Goal: Find specific page/section: Find specific page/section

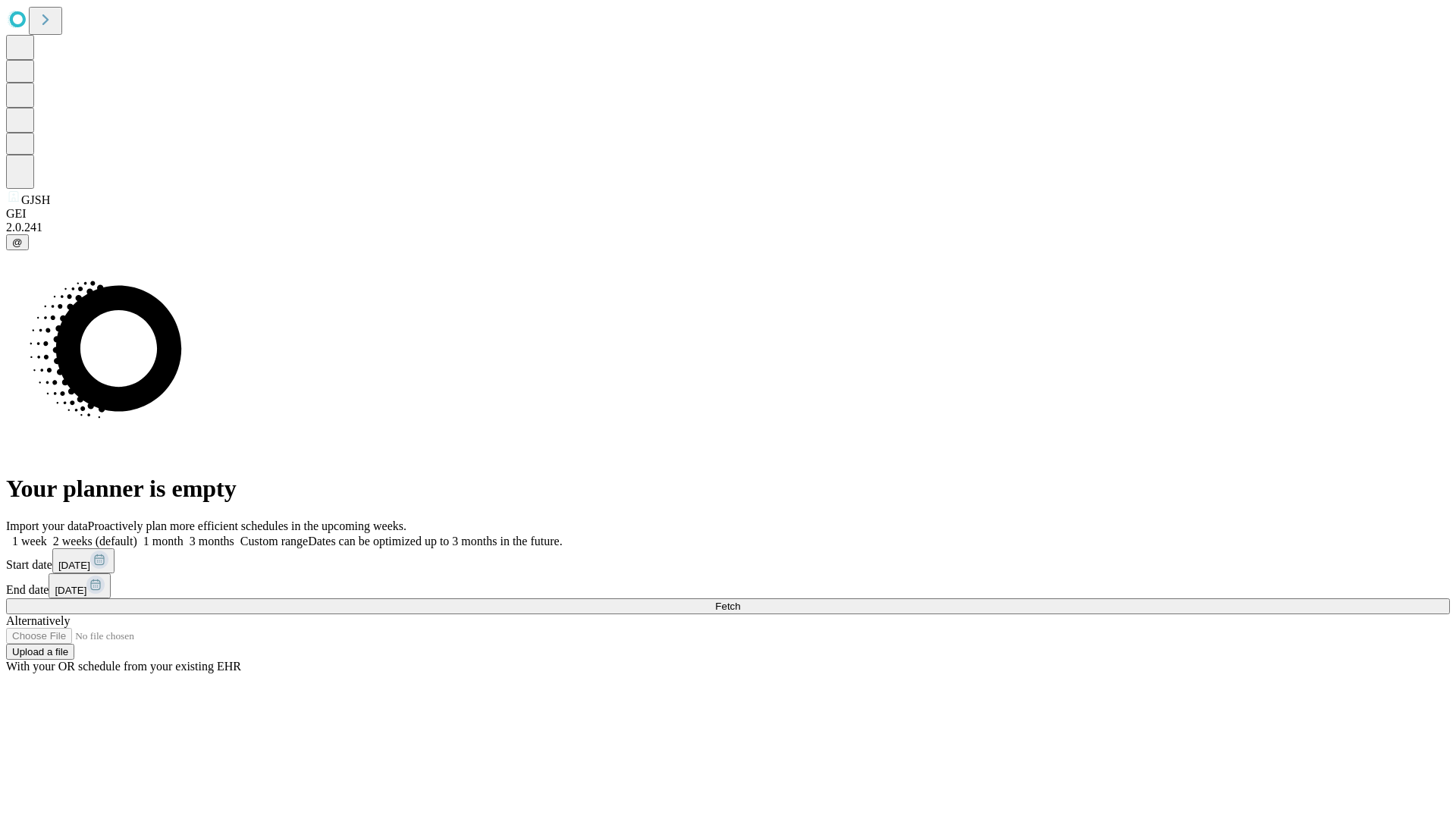
click at [741, 601] on span "Fetch" at bounding box center [728, 606] width 25 height 11
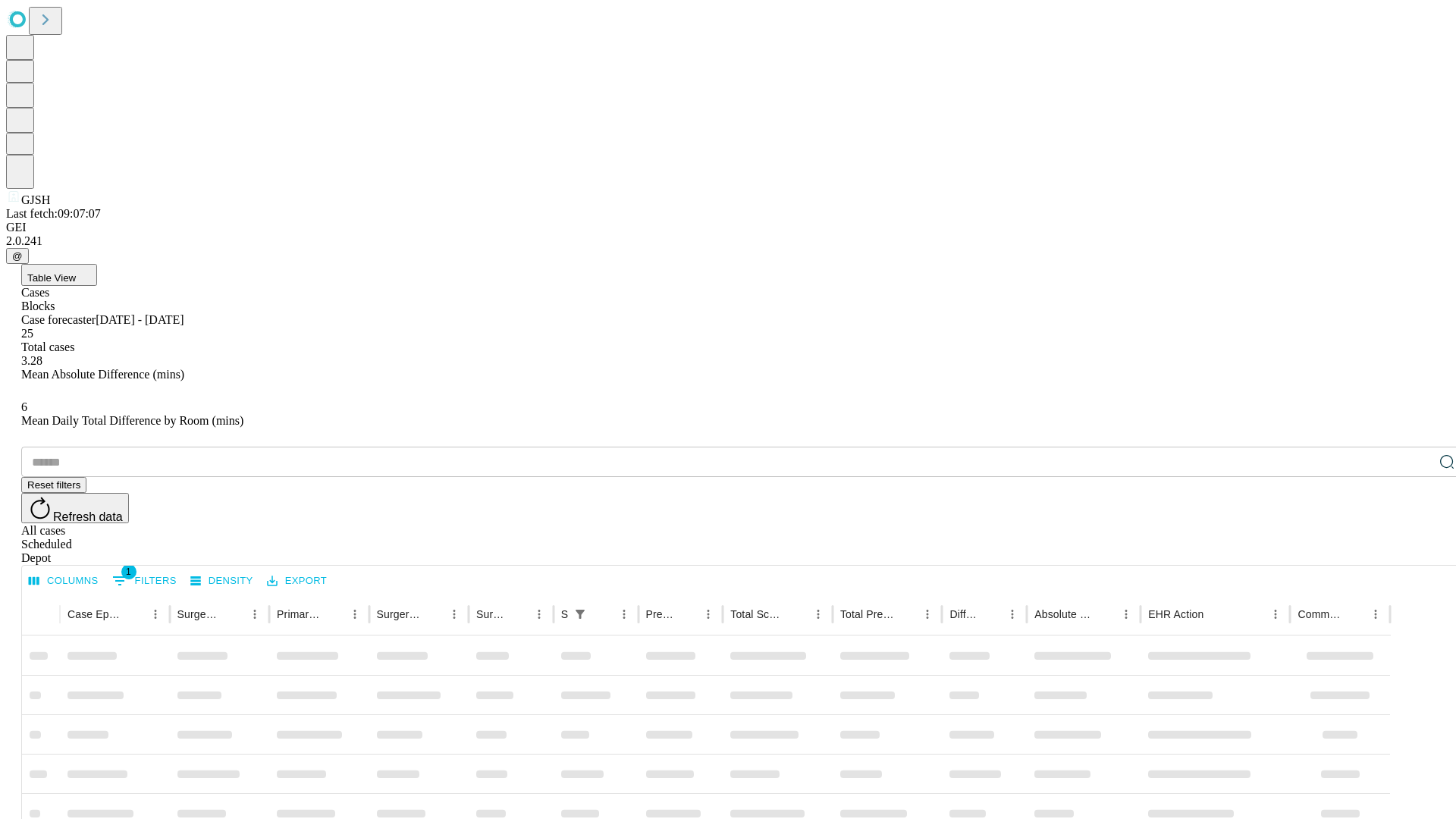
click at [1417, 552] on div "Depot" at bounding box center [744, 558] width 1445 height 14
